Goal: Find specific page/section: Find specific page/section

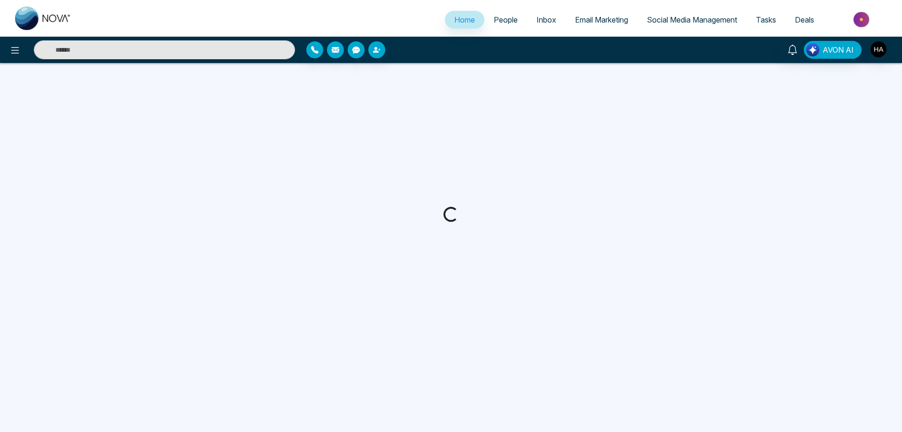
select select "*"
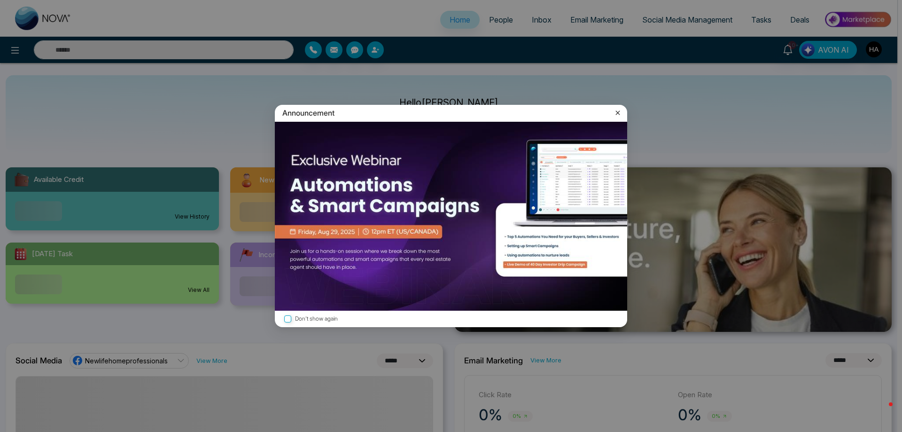
click at [620, 111] on icon at bounding box center [618, 113] width 4 height 4
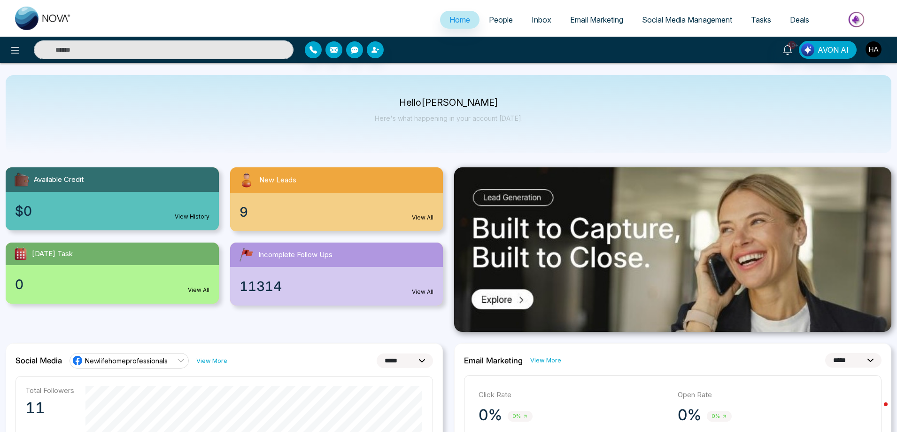
click at [272, 209] on div "9 View All" at bounding box center [336, 212] width 213 height 39
